Goal: Transaction & Acquisition: Purchase product/service

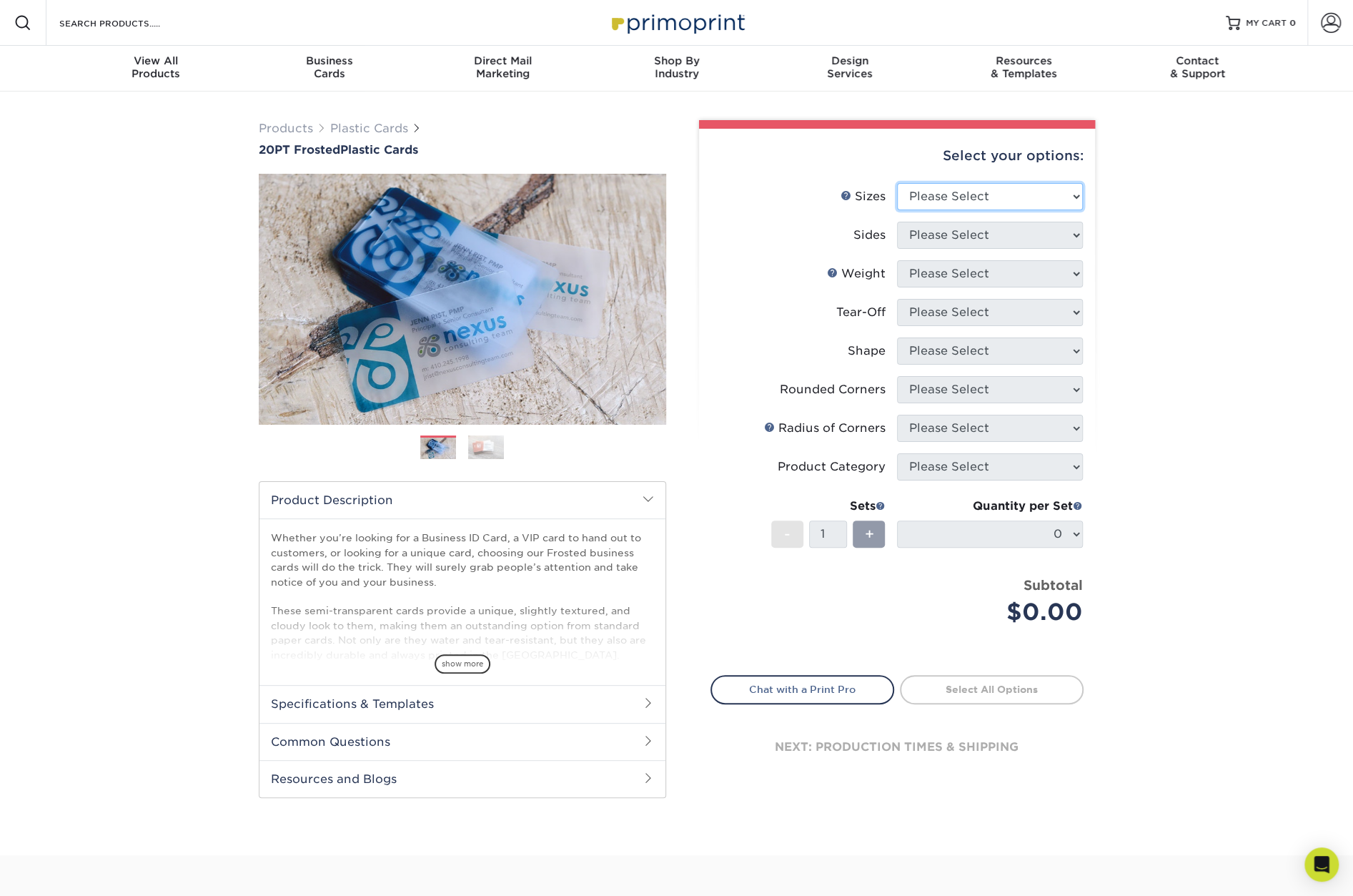
click at [1078, 192] on select "Please Select 2" x 3.5" 2" x 8" 2.12" x 3.375" 2.5" x 2.5" 4.25" x 6"" at bounding box center [990, 197] width 186 height 27
select select "2.00x3.50"
click at [897, 183] on select "Please Select 2" x 3.5" 2" x 8" 2.12" x 3.375" 2.5" x 2.5" 4.25" x 6"" at bounding box center [990, 197] width 186 height 27
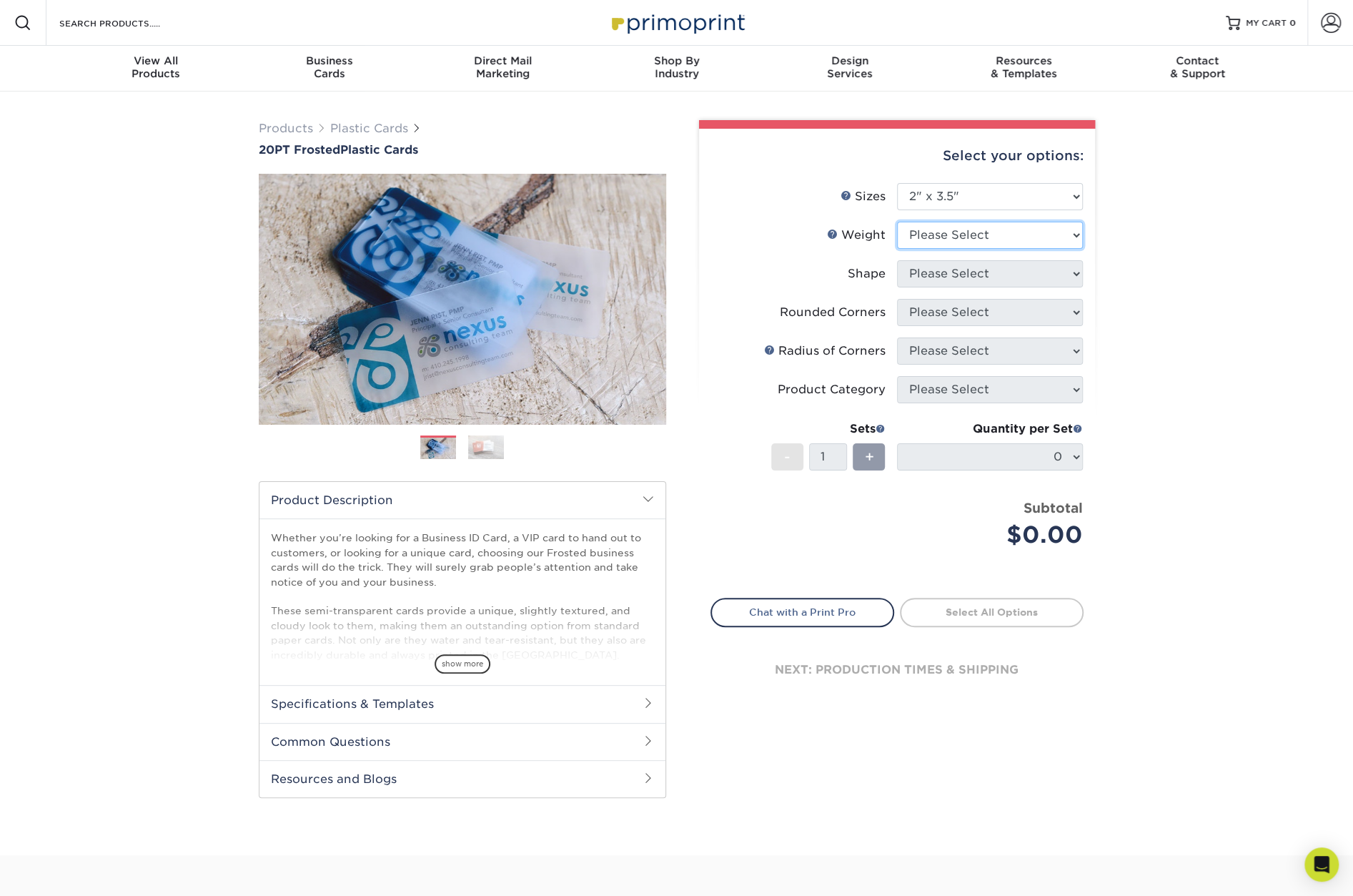
click at [1076, 235] on select "Please Select 20PT Frosted Plastic 20PT Frosted Plastic" at bounding box center [990, 235] width 186 height 27
select select "20PT Frosted Plastic"
click at [897, 222] on select "Please Select 20PT Frosted Plastic 20PT Frosted Plastic" at bounding box center [990, 235] width 186 height 27
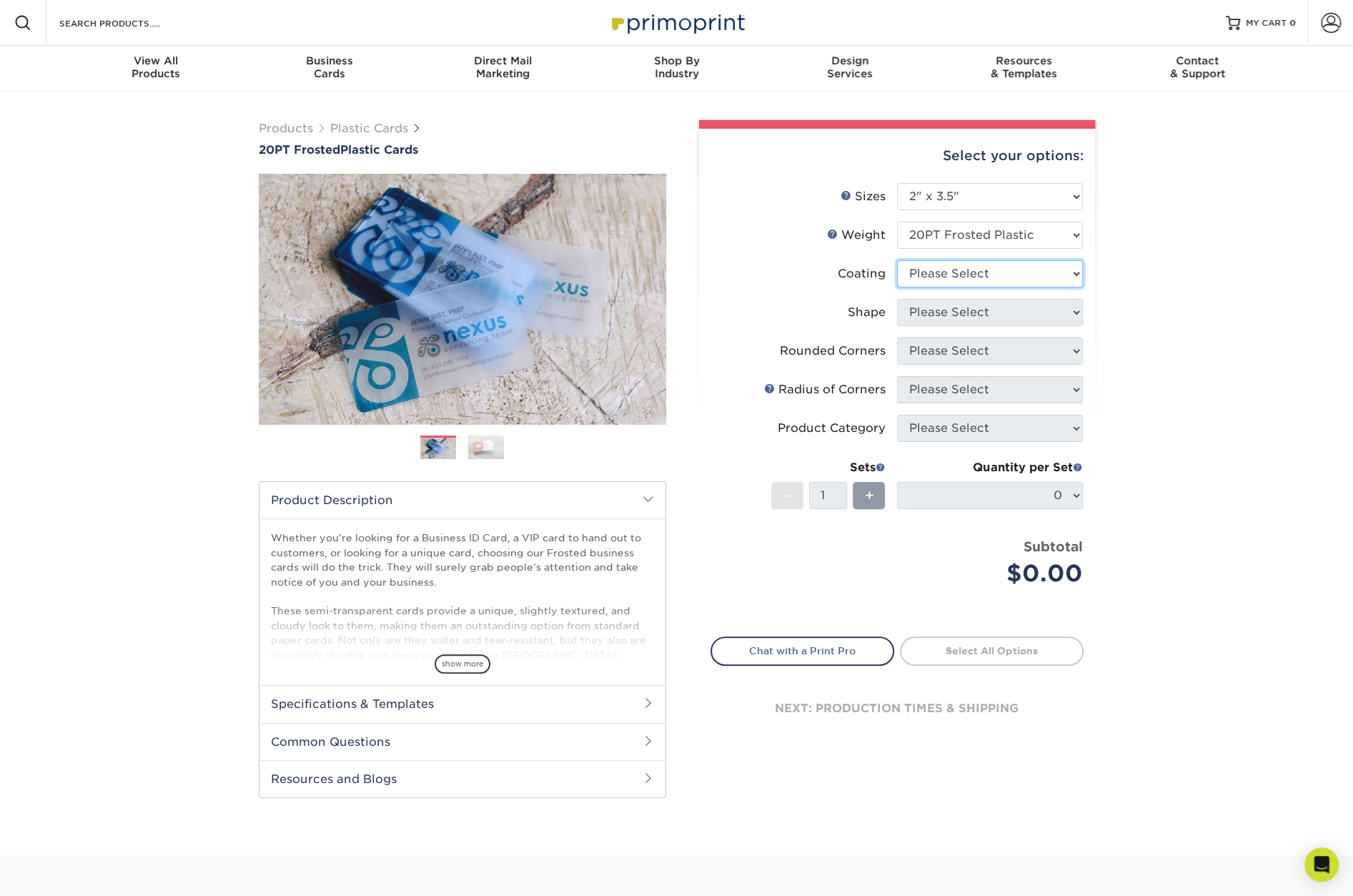
click at [1075, 272] on select at bounding box center [990, 274] width 186 height 27
select select "3e7618de-abca-4bda-9f97-8b9129e913d8"
click at [897, 260] on select at bounding box center [990, 274] width 186 height 27
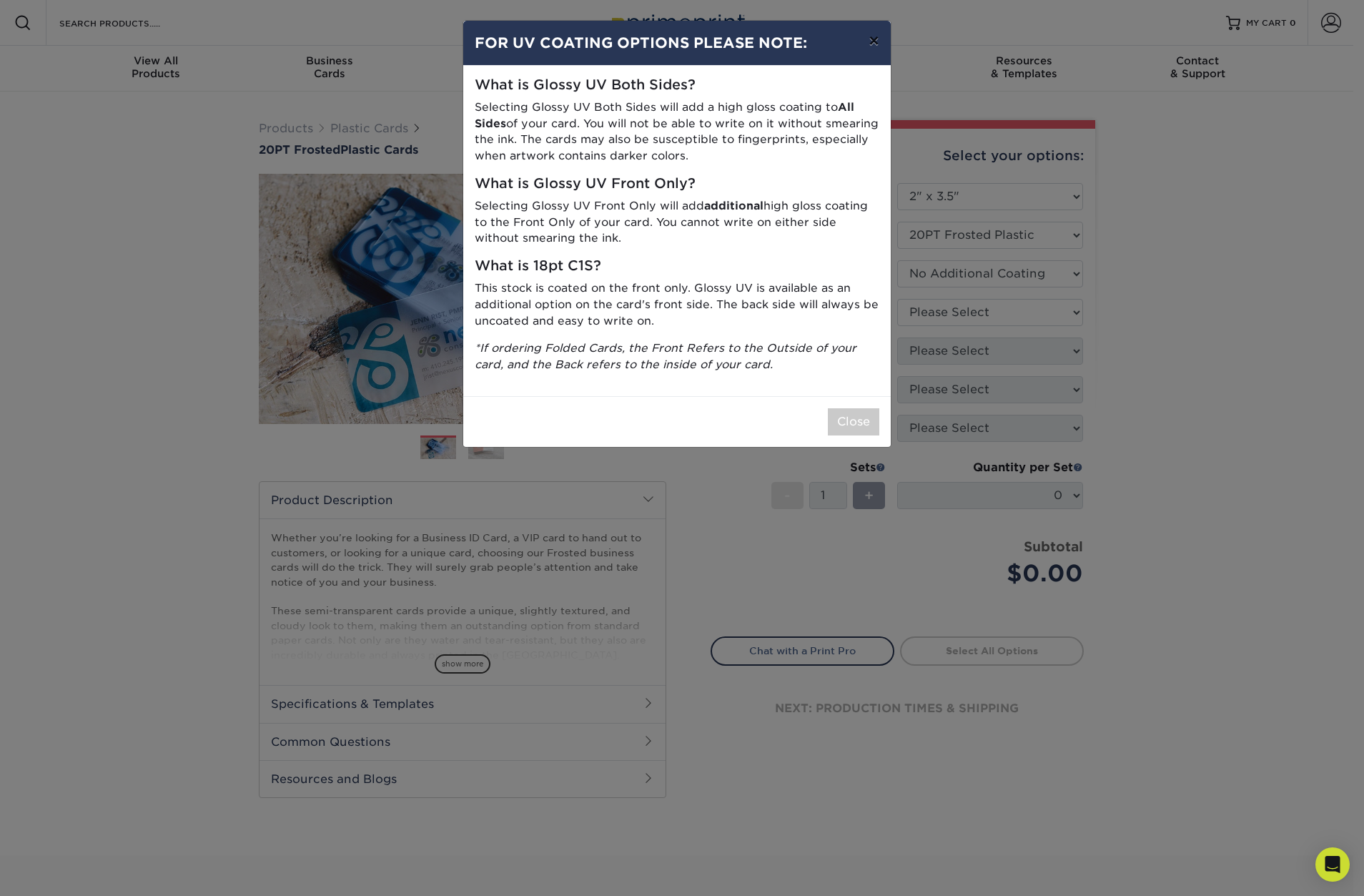
click at [877, 41] on button "×" at bounding box center [874, 41] width 33 height 40
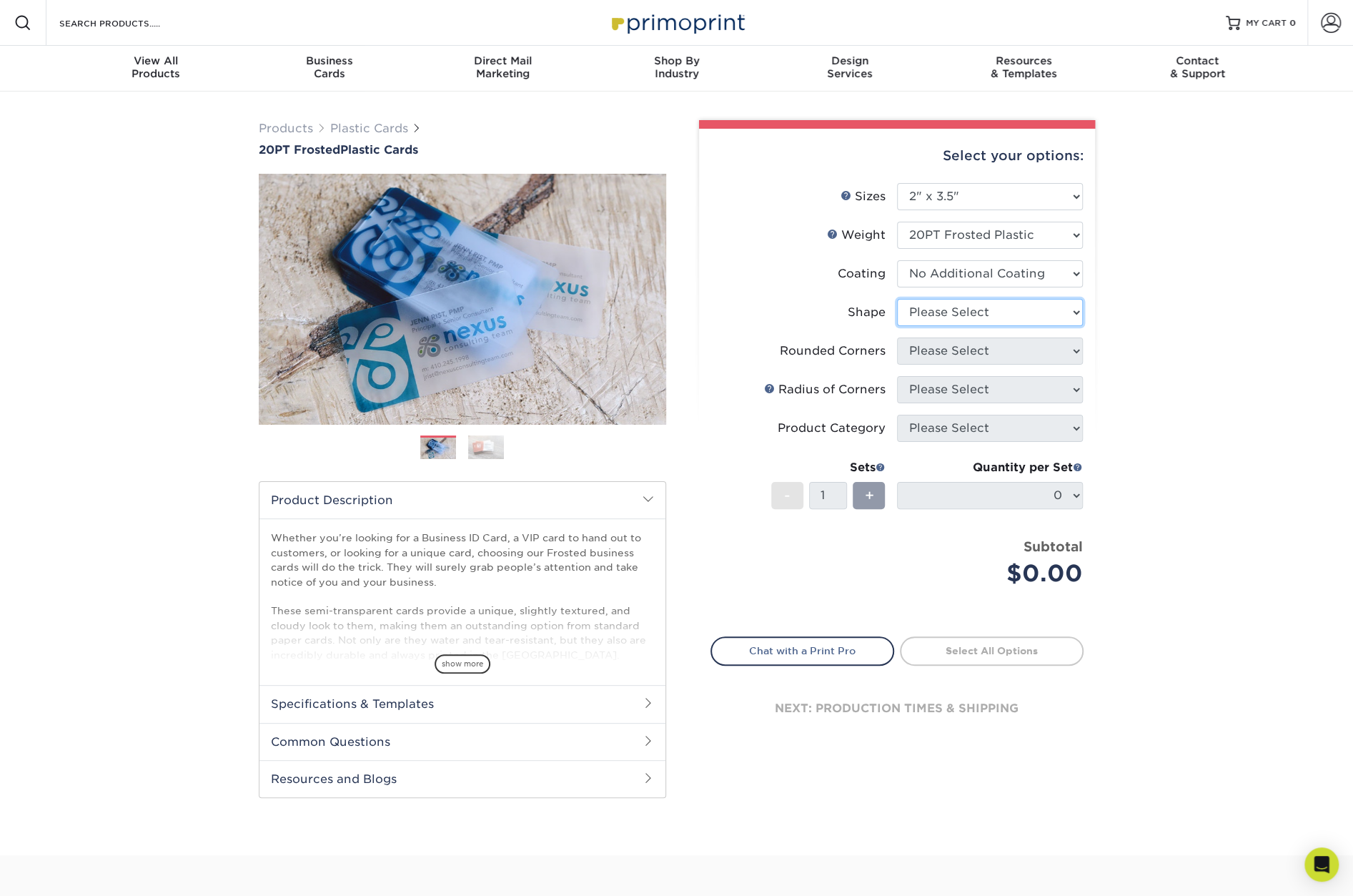
click at [1076, 311] on select "Please Select Oval Standard" at bounding box center [990, 312] width 186 height 27
select select "standard"
click at [897, 299] on select "Please Select Oval Standard" at bounding box center [990, 312] width 186 height 27
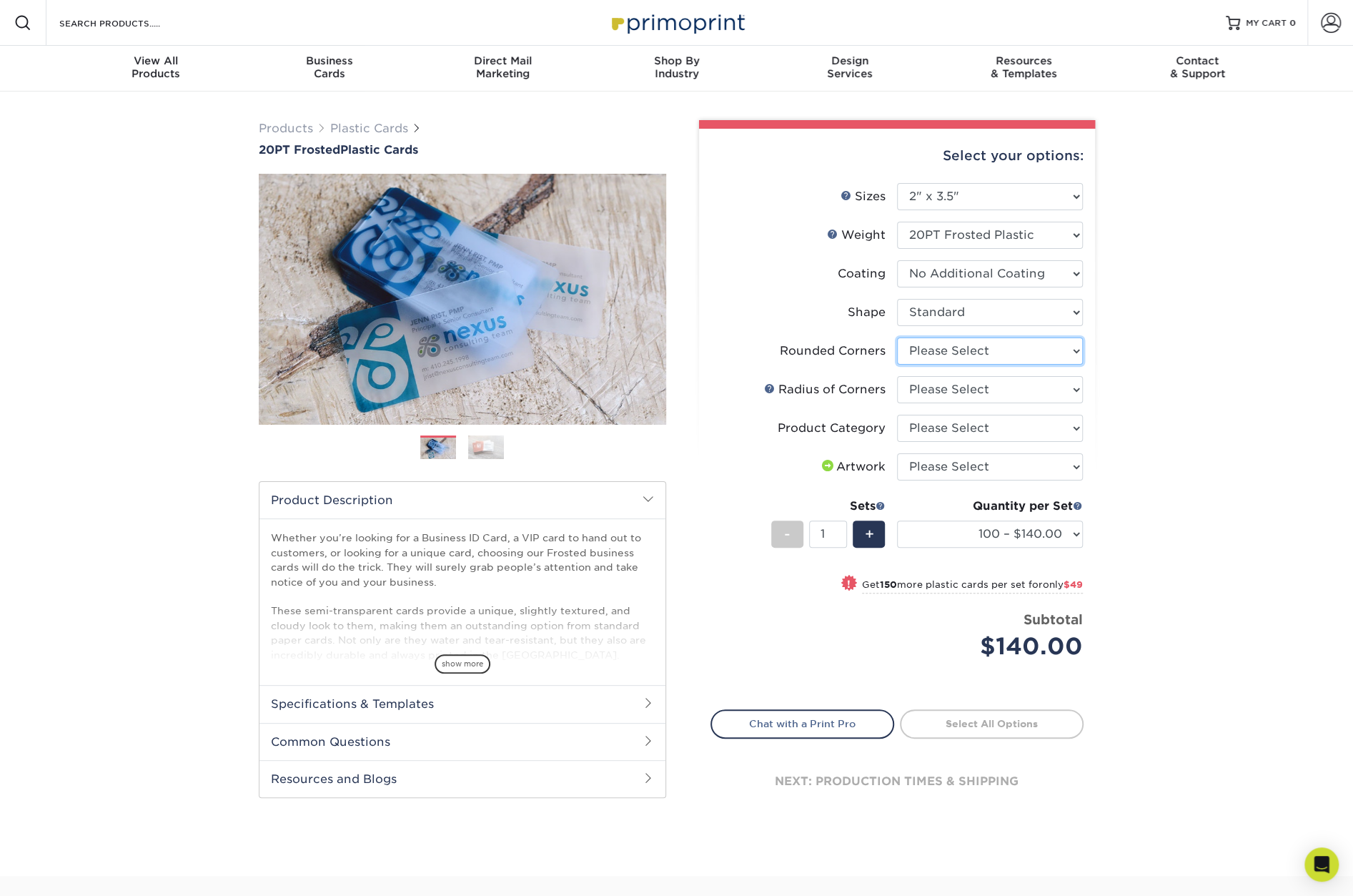
click at [1077, 347] on select "Please Select Yes - Round 4 Corners" at bounding box center [990, 351] width 186 height 27
select select "7672df9e-0e0a-464d-8e1f-920c575e4da3"
click at [897, 338] on select "Please Select Yes - Round 4 Corners" at bounding box center [990, 351] width 186 height 27
click at [1075, 393] on select "Please Select Rounded 1/8" Rounded 1/4"" at bounding box center [990, 390] width 186 height 27
select select "589680c7-ee9a-431b-9d12-d7aeb1386a97"
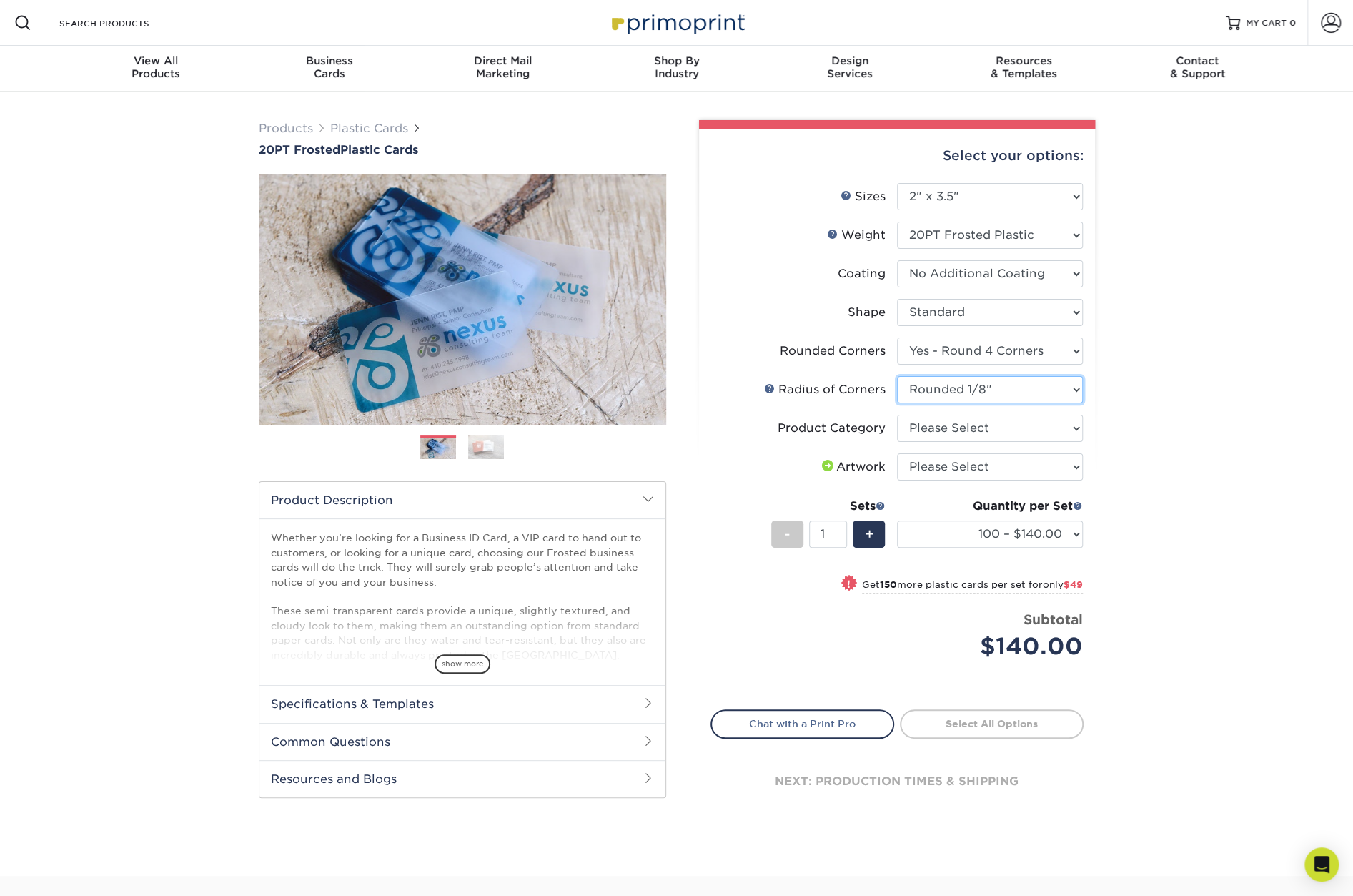
click at [897, 376] on select "Please Select Rounded 1/8" Rounded 1/4"" at bounding box center [990, 390] width 186 height 27
click at [1170, 401] on div "Products Plastic Cards 20PT Frosted Plastic Cards Previous Next and" at bounding box center [676, 483] width 1353 height 784
click at [1080, 428] on select "Please Select Business Cards" at bounding box center [990, 428] width 186 height 27
select select "3b5148f1-0588-4f88-a218-97bcfdce65c1"
click at [897, 415] on select "Please Select Business Cards" at bounding box center [990, 428] width 186 height 27
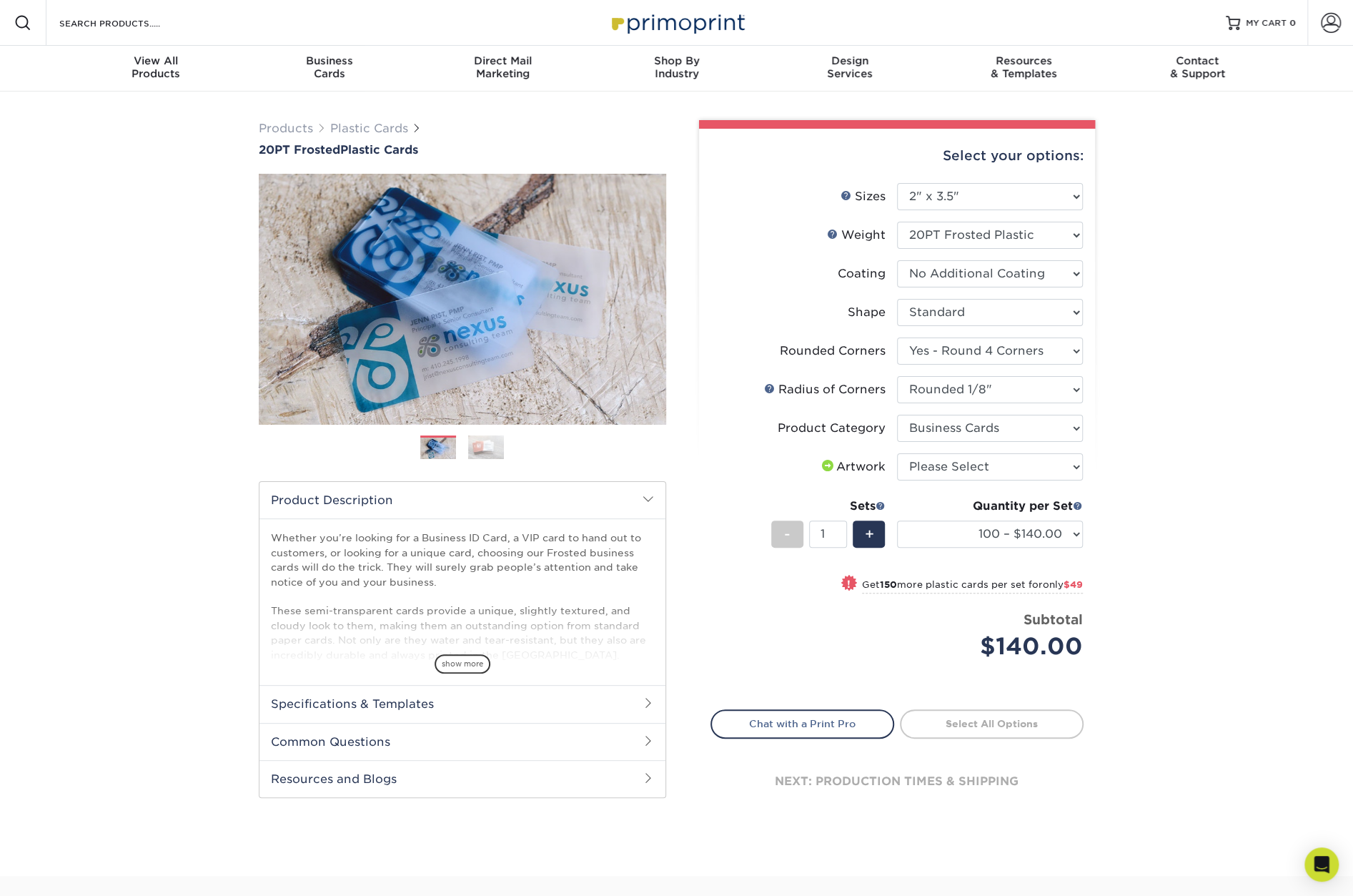
click at [1151, 418] on div "Products Plastic Cards 20PT Frosted Plastic Cards Previous Next and" at bounding box center [676, 483] width 1353 height 784
click at [1077, 469] on select "Please Select I will upload files I need a design - $100" at bounding box center [990, 467] width 186 height 27
click at [1181, 438] on div "Products Plastic Cards 20PT Frosted Plastic Cards Previous Next and" at bounding box center [676, 483] width 1353 height 784
